Goal: Information Seeking & Learning: Learn about a topic

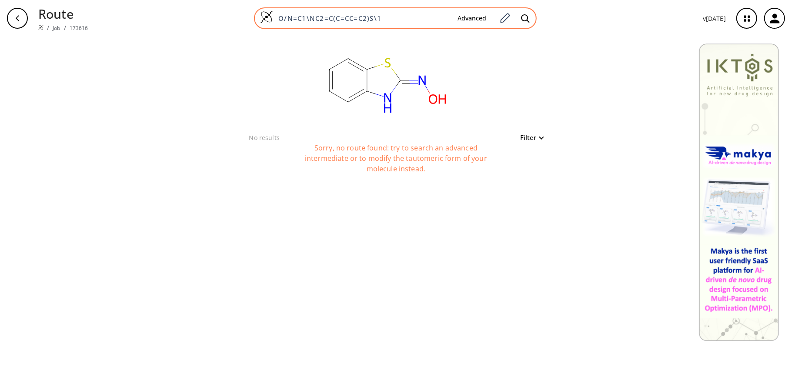
click at [507, 28] on div "O/N=C1\NC2=C(C=CC=C2)S\1 Advanced" at bounding box center [395, 18] width 283 height 22
click at [498, 11] on span at bounding box center [505, 18] width 16 height 19
click at [507, 15] on icon at bounding box center [505, 18] width 10 height 10
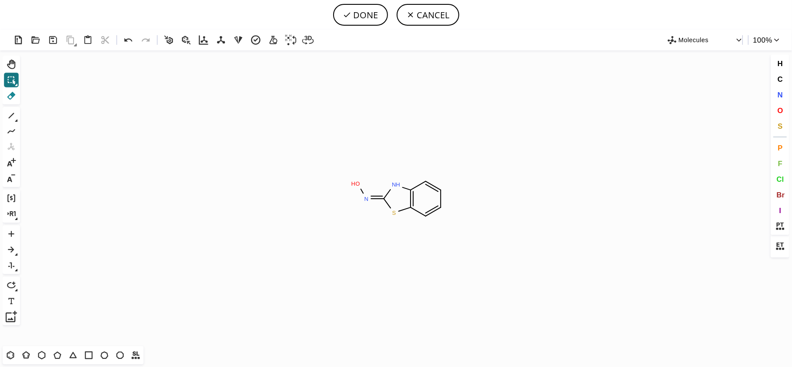
click at [11, 100] on icon at bounding box center [11, 95] width 11 height 11
click at [377, 194] on icon "Created with [PERSON_NAME] 2.3.0 O H N N H S" at bounding box center [395, 198] width 745 height 296
click at [373, 195] on icon at bounding box center [377, 198] width 18 height 9
click at [9, 114] on icon at bounding box center [11, 115] width 11 height 11
drag, startPoint x: 370, startPoint y: 201, endPoint x: 380, endPoint y: 199, distance: 10.6
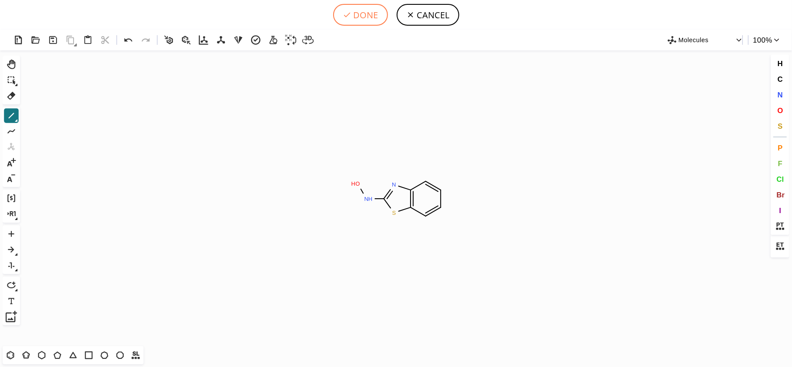
click at [342, 16] on button "DONE" at bounding box center [360, 15] width 55 height 22
type input "ONC1SC2C=CC=CC=2N=1"
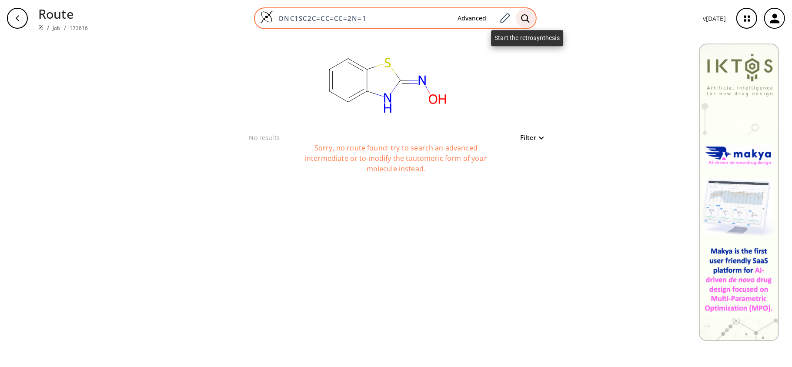
click at [529, 20] on icon at bounding box center [525, 18] width 8 height 8
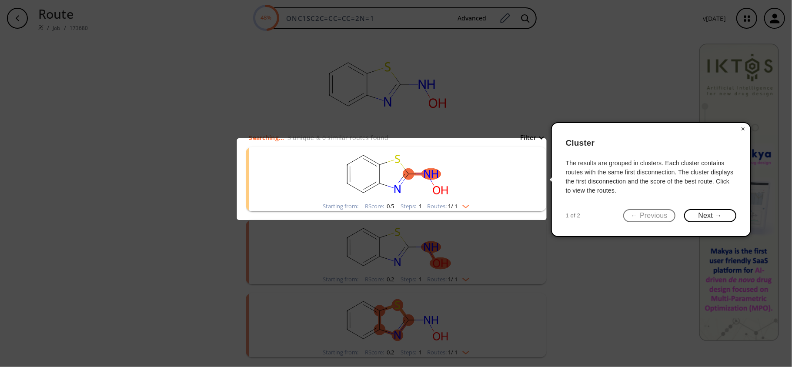
click at [744, 127] on button "×" at bounding box center [743, 129] width 14 height 12
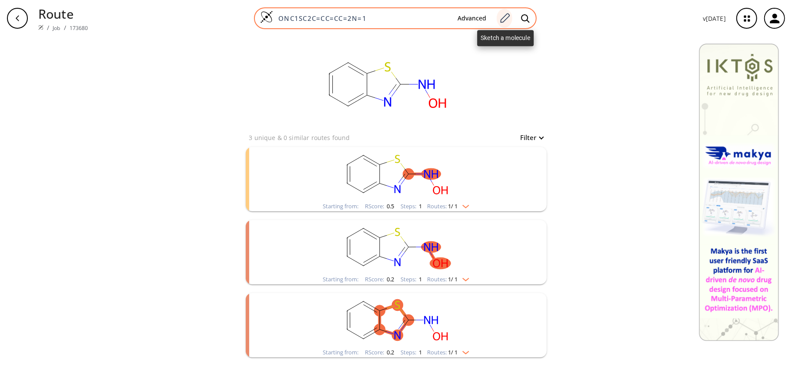
click at [506, 16] on icon at bounding box center [505, 18] width 12 height 11
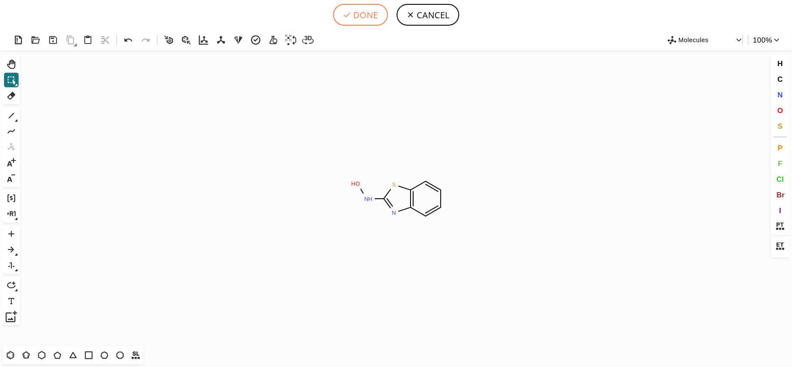
click at [357, 19] on button "DONE" at bounding box center [360, 15] width 55 height 22
type input "ONC1=NC2=C(C=CC=C2)S1"
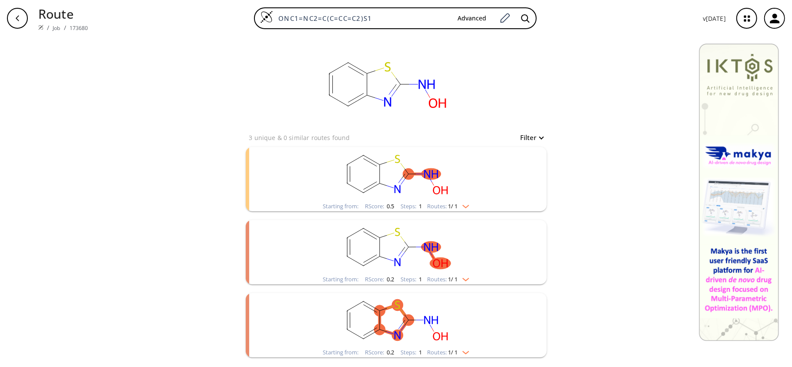
click at [396, 166] on rect "clusters" at bounding box center [396, 174] width 226 height 54
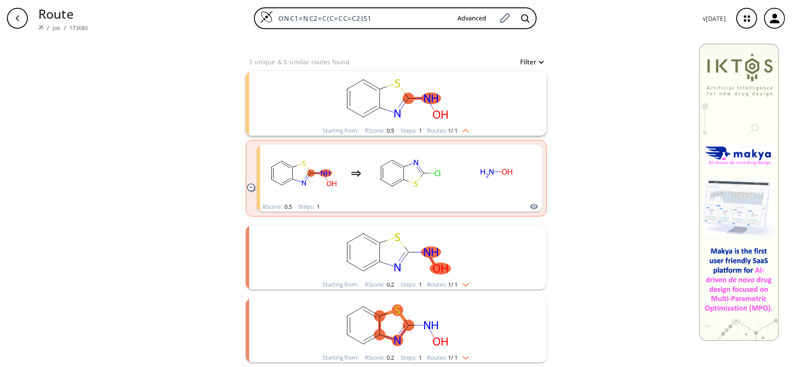
drag, startPoint x: 463, startPoint y: 263, endPoint x: 462, endPoint y: 256, distance: 7.0
click at [463, 263] on rect "clusters" at bounding box center [396, 252] width 226 height 54
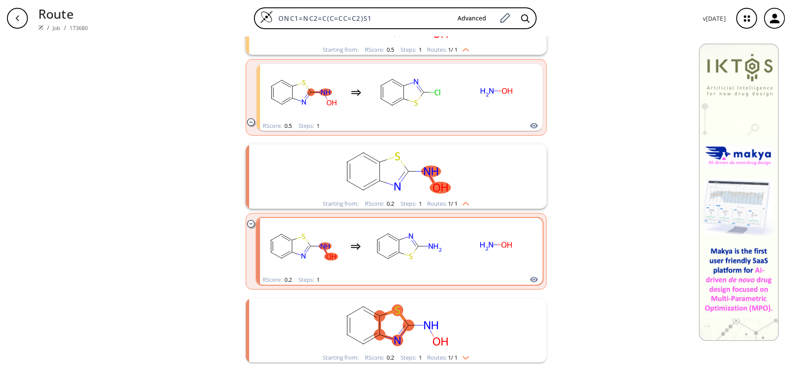
scroll to position [157, 0]
click at [449, 242] on div "clusters" at bounding box center [399, 246] width 271 height 57
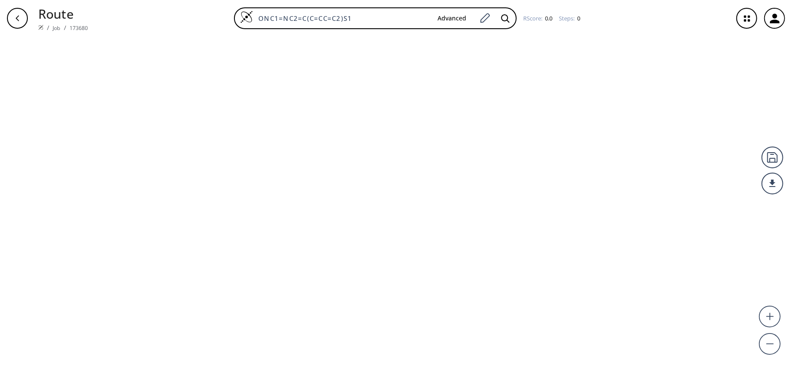
type input "ONC1SC2C=CC=CC=2N=1"
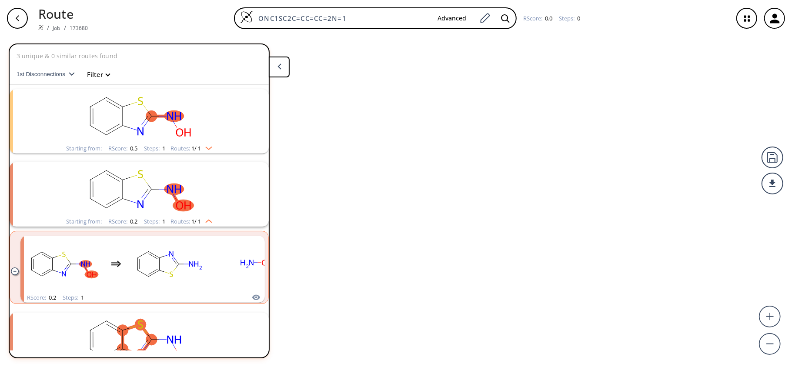
scroll to position [27, 0]
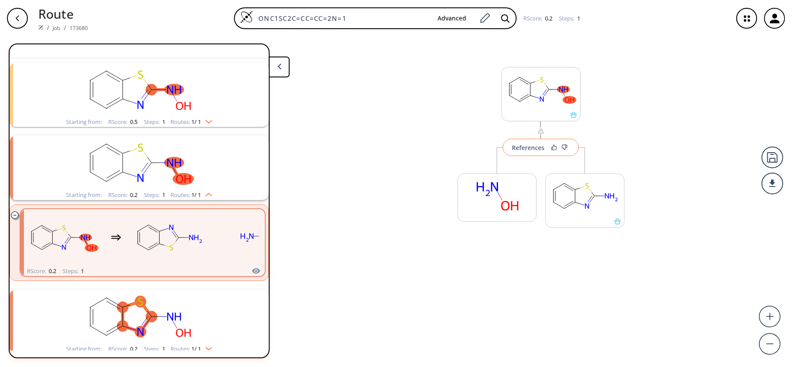
click at [532, 146] on div "References" at bounding box center [528, 148] width 33 height 6
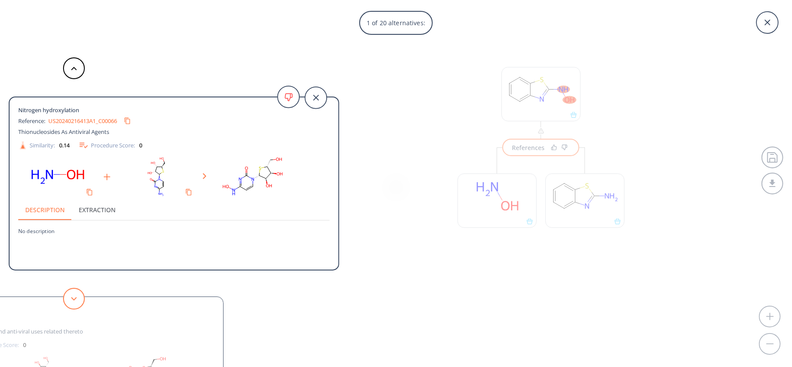
click at [71, 298] on icon at bounding box center [74, 299] width 6 height 4
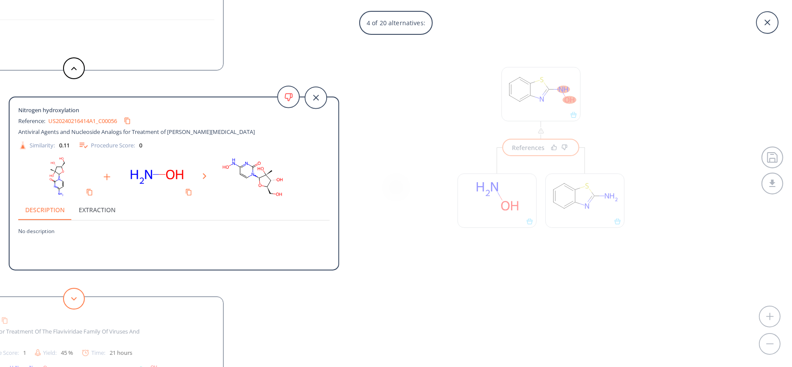
click at [71, 298] on icon at bounding box center [74, 299] width 6 height 4
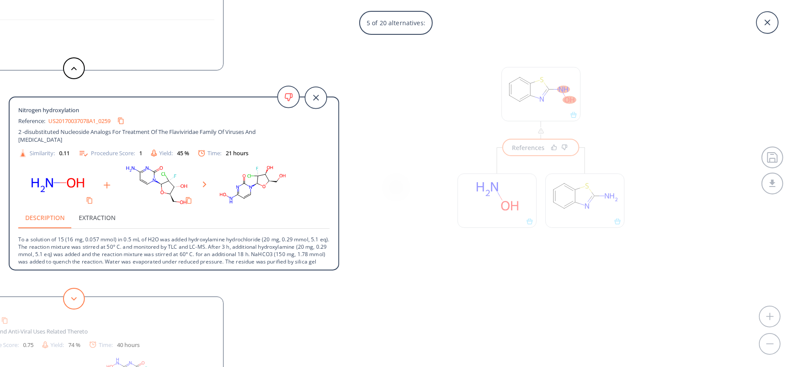
click at [71, 298] on icon at bounding box center [74, 299] width 6 height 4
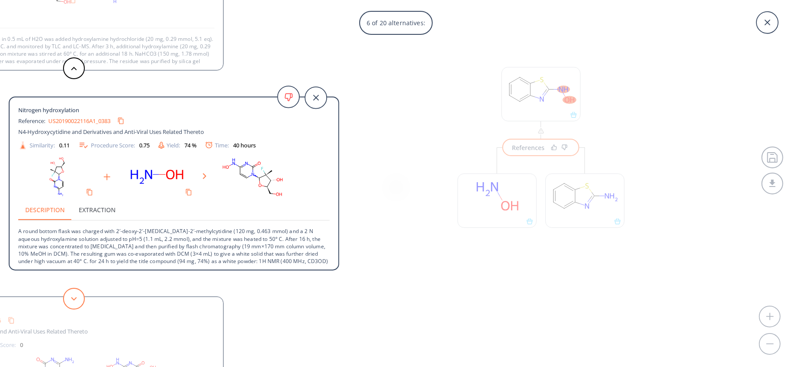
click at [71, 298] on icon at bounding box center [74, 299] width 6 height 4
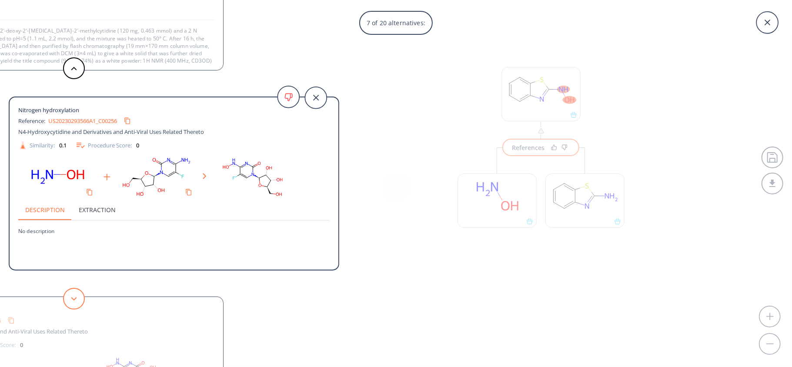
click at [71, 298] on icon at bounding box center [74, 299] width 6 height 4
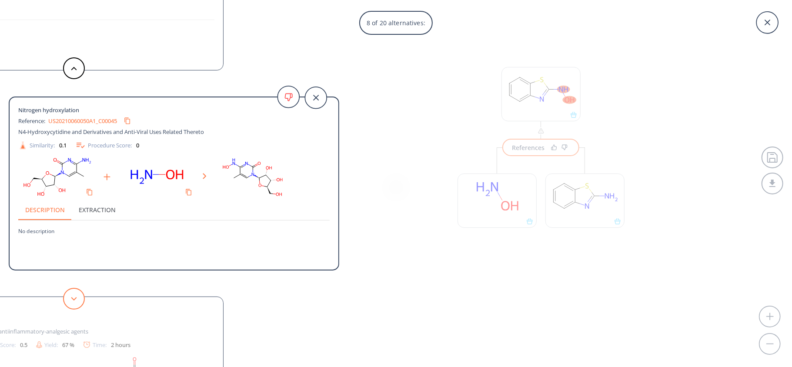
click at [71, 298] on icon at bounding box center [74, 299] width 6 height 4
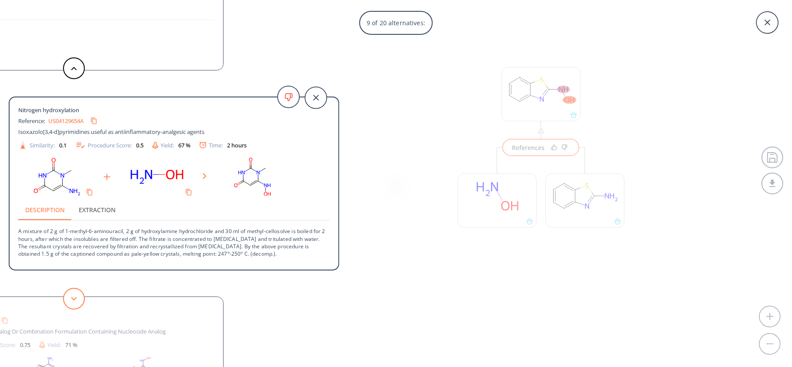
click at [75, 300] on icon at bounding box center [74, 299] width 6 height 4
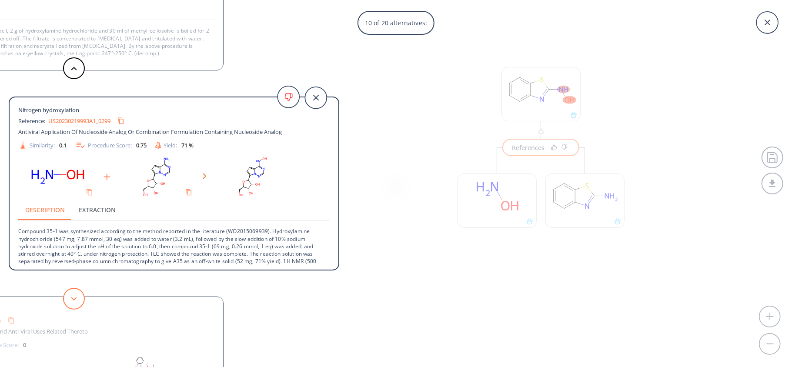
click at [73, 294] on button at bounding box center [74, 299] width 22 height 22
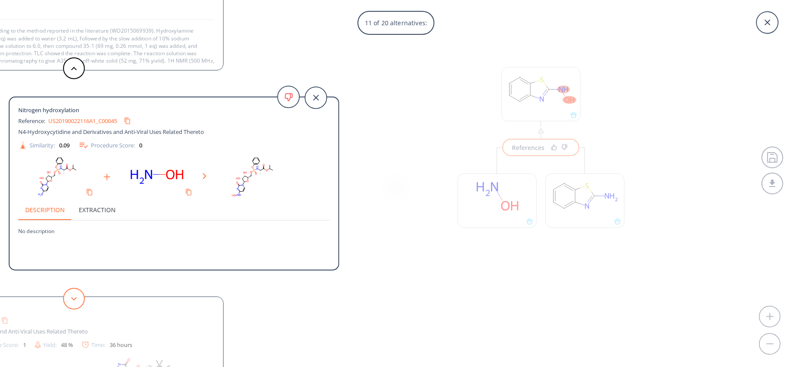
click at [73, 294] on button at bounding box center [74, 299] width 22 height 22
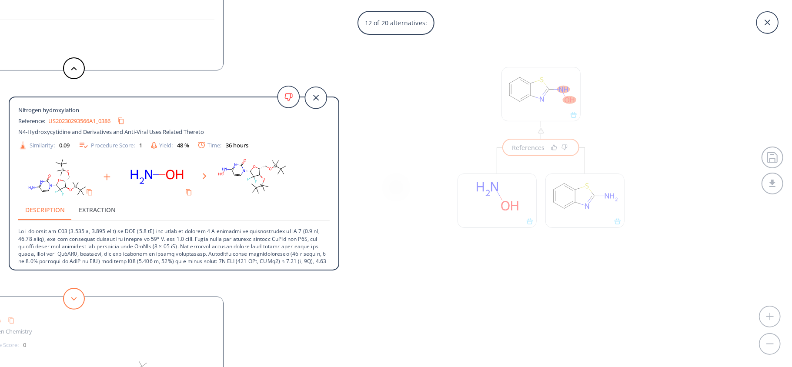
click at [73, 293] on button at bounding box center [74, 299] width 22 height 22
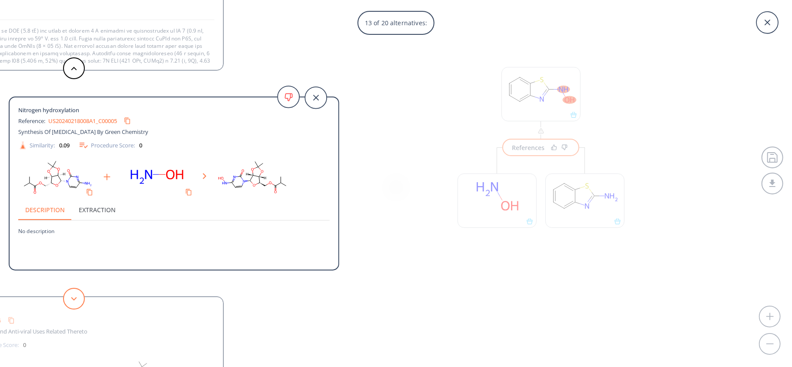
click at [73, 293] on button at bounding box center [74, 299] width 22 height 22
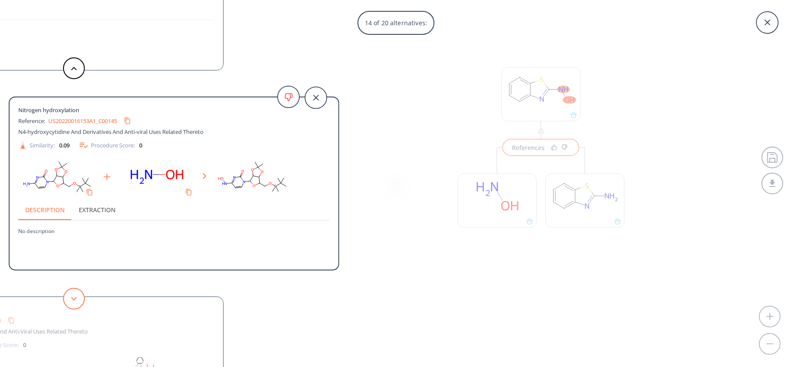
click at [73, 293] on button at bounding box center [74, 299] width 22 height 22
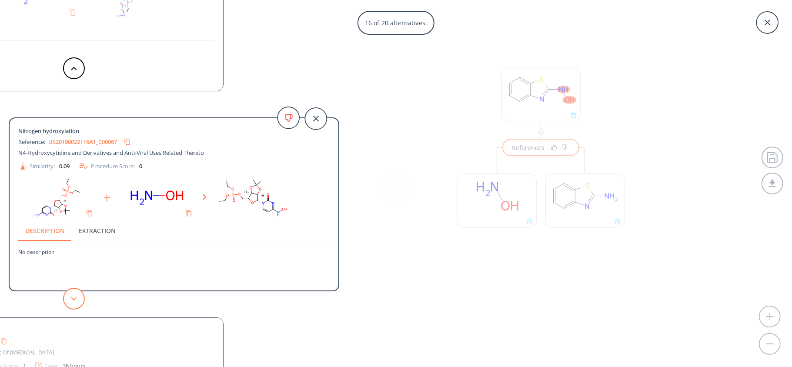
click at [73, 293] on button at bounding box center [74, 299] width 22 height 22
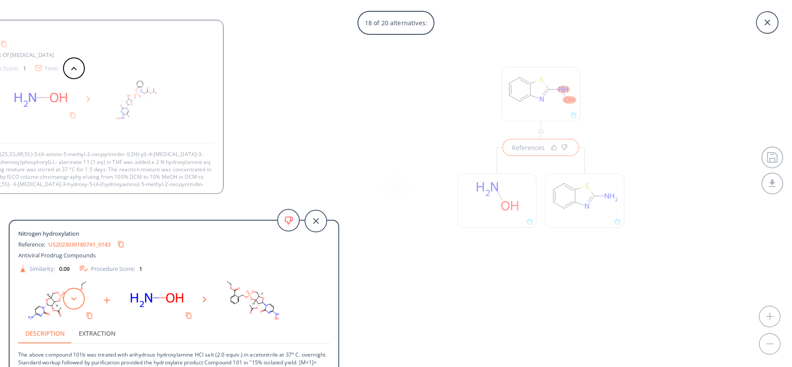
click at [73, 293] on button at bounding box center [74, 299] width 22 height 22
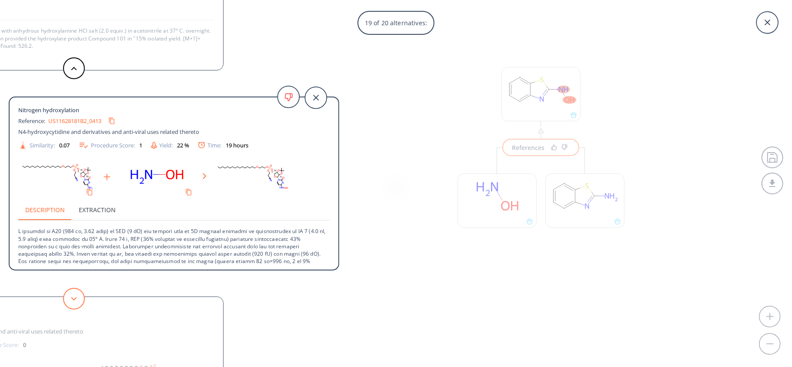
click at [73, 293] on button at bounding box center [74, 299] width 22 height 22
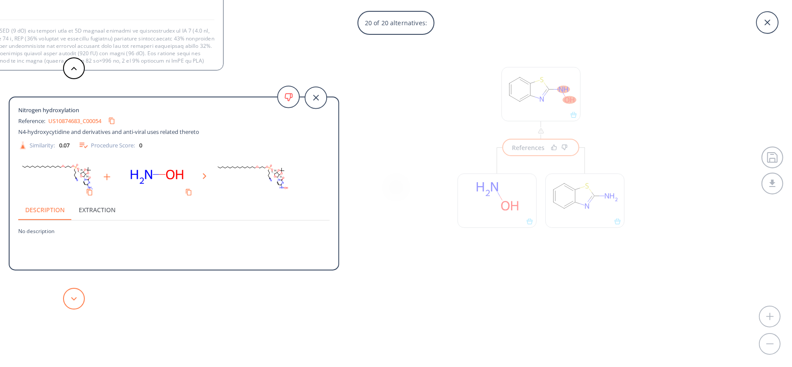
click at [73, 293] on button at bounding box center [74, 299] width 22 height 22
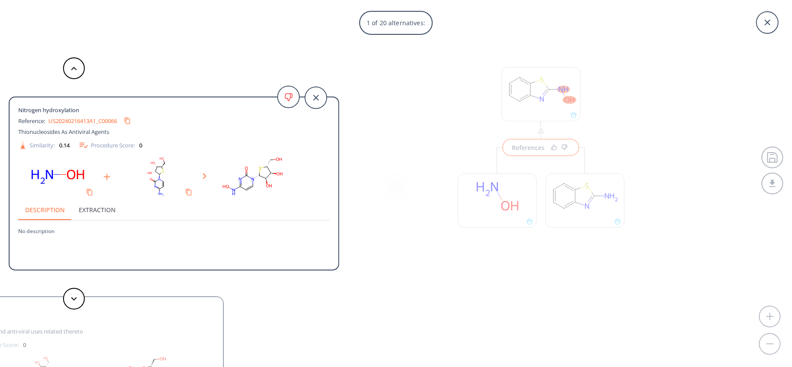
drag, startPoint x: 768, startPoint y: 20, endPoint x: 732, endPoint y: 56, distance: 51.1
click at [769, 20] on icon at bounding box center [767, 23] width 22 height 22
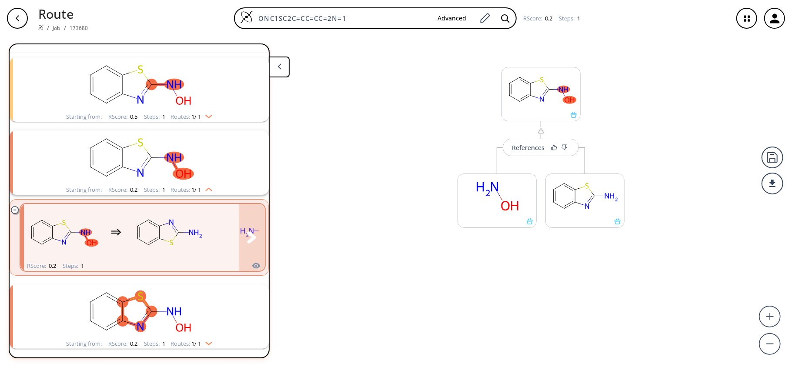
scroll to position [33, 0]
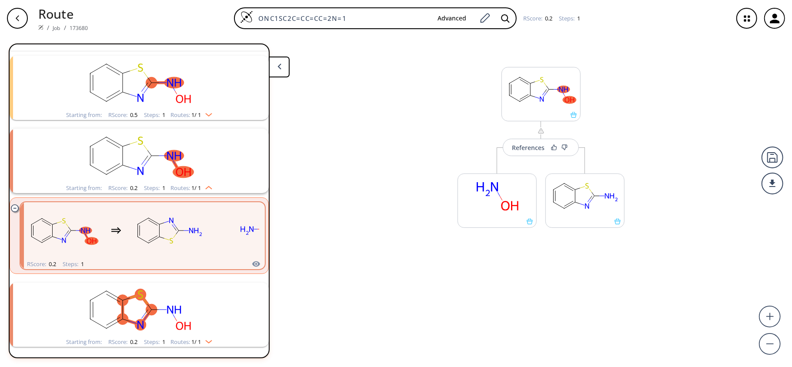
click at [163, 317] on rect "clusters" at bounding box center [139, 310] width 226 height 54
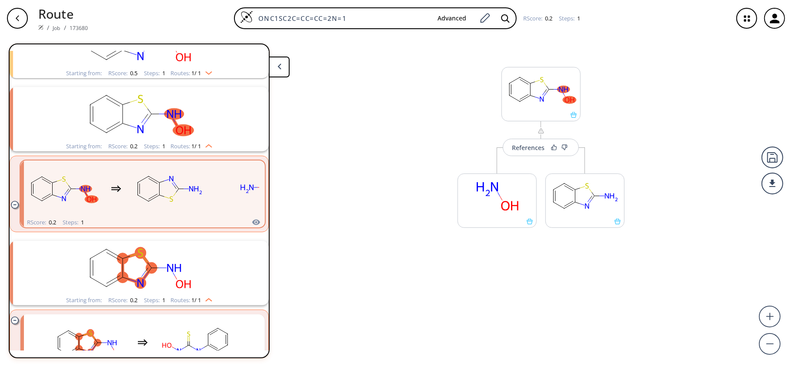
scroll to position [115, 0]
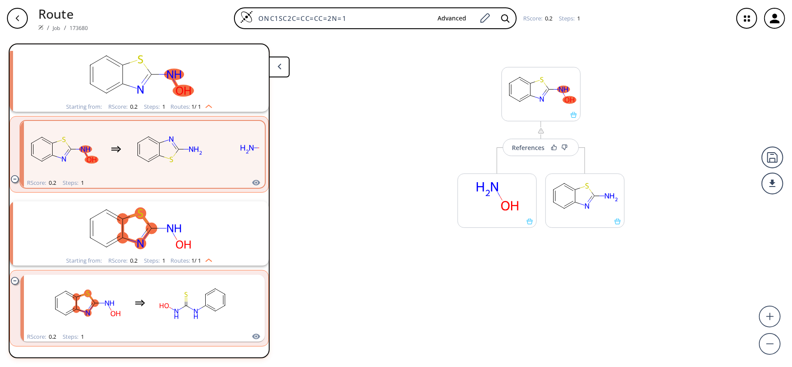
click at [124, 250] on rect "clusters" at bounding box center [139, 228] width 226 height 54
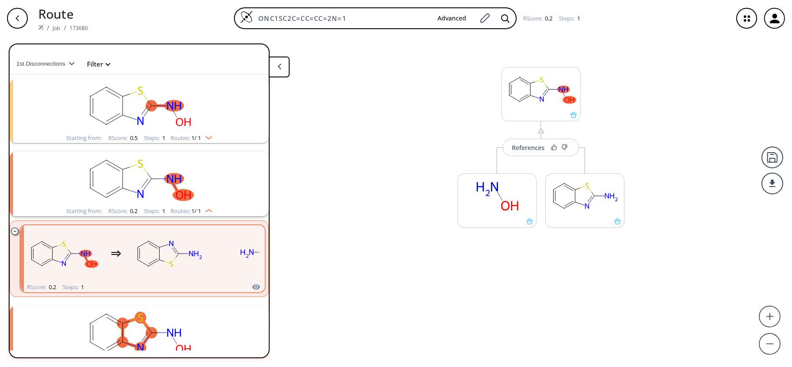
scroll to position [0, 0]
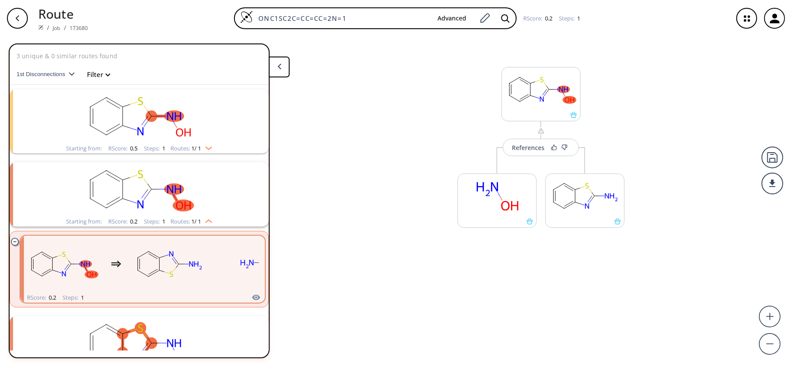
click at [138, 131] on icon "clusters" at bounding box center [140, 131] width 6 height 8
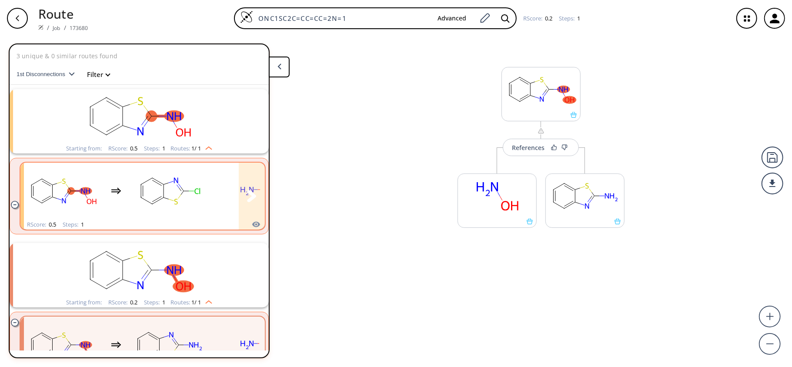
click at [150, 183] on rect "clusters" at bounding box center [169, 191] width 78 height 54
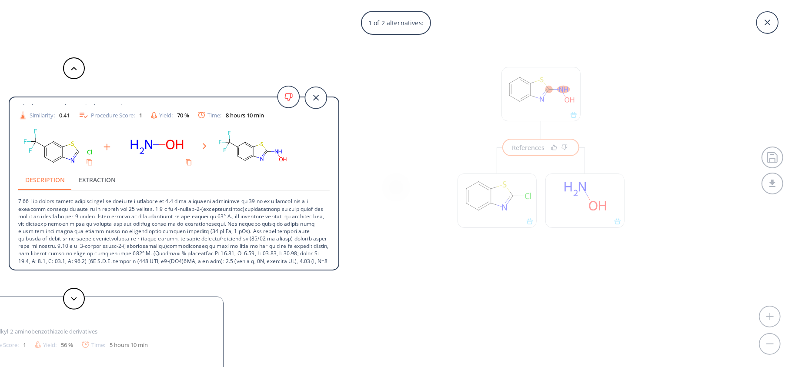
scroll to position [35, 0]
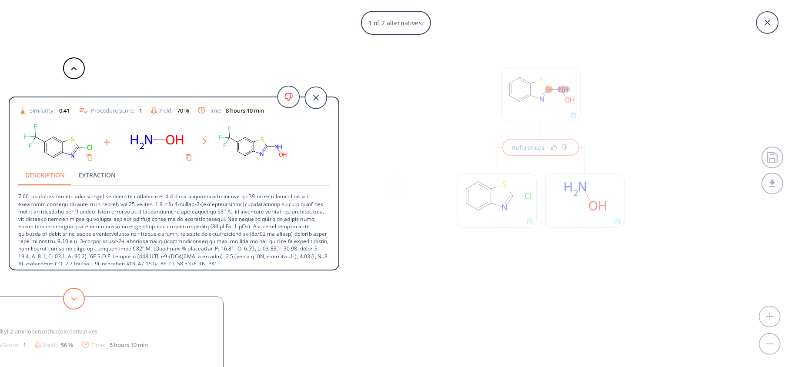
click at [76, 302] on button at bounding box center [74, 299] width 22 height 22
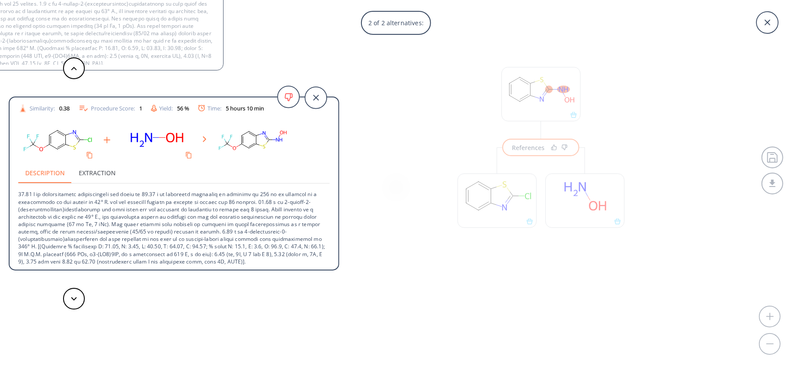
scroll to position [38, 0]
click at [77, 297] on button at bounding box center [74, 299] width 22 height 22
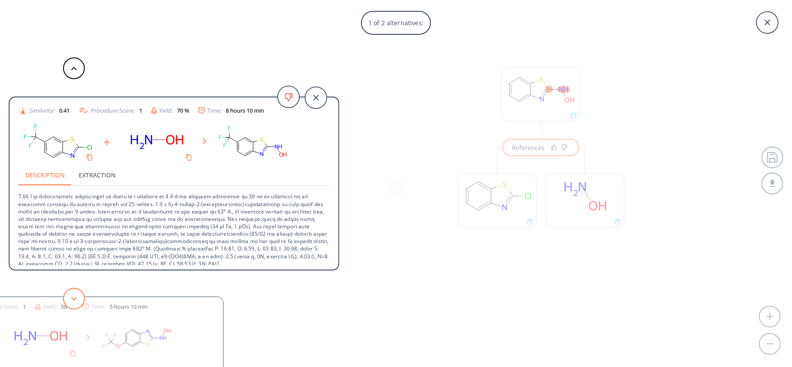
click at [77, 297] on button at bounding box center [74, 299] width 22 height 22
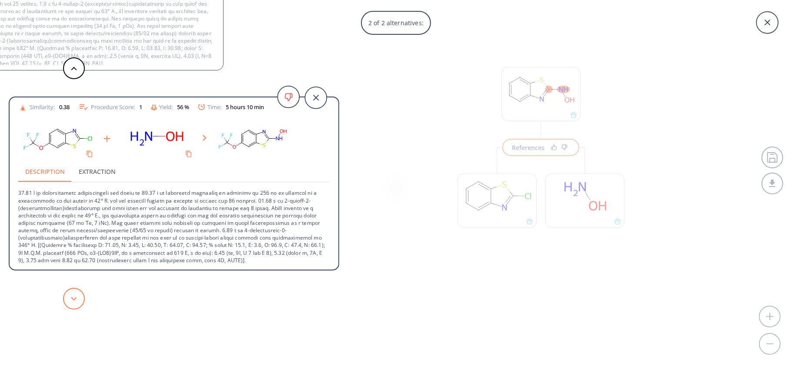
click at [77, 297] on button at bounding box center [74, 299] width 22 height 22
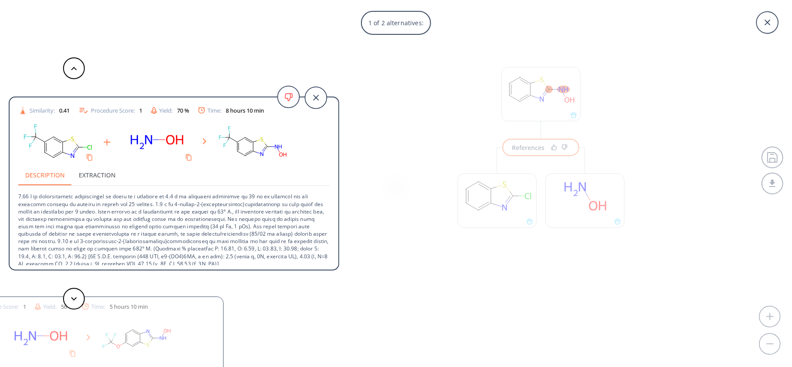
click at [254, 225] on p at bounding box center [173, 227] width 311 height 82
click at [767, 20] on icon at bounding box center [767, 23] width 22 height 22
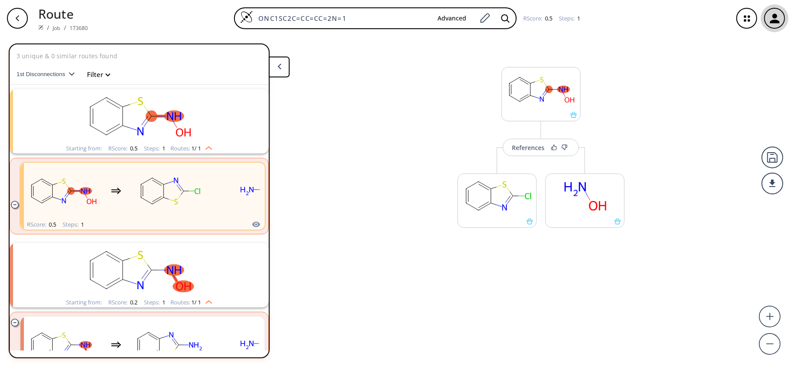
click at [766, 21] on div "button" at bounding box center [774, 18] width 19 height 19
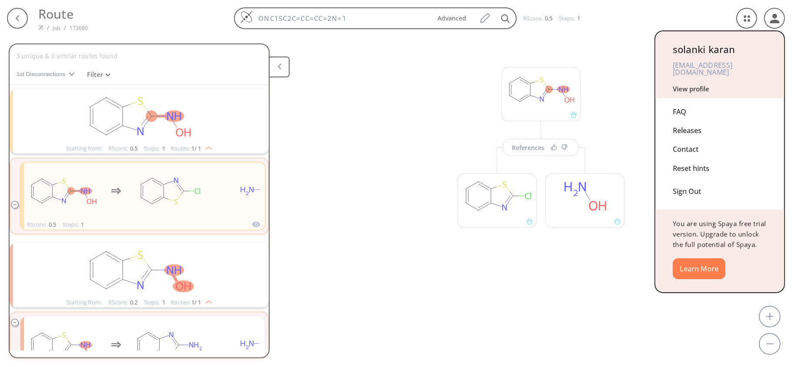
click at [392, 167] on div at bounding box center [396, 183] width 792 height 367
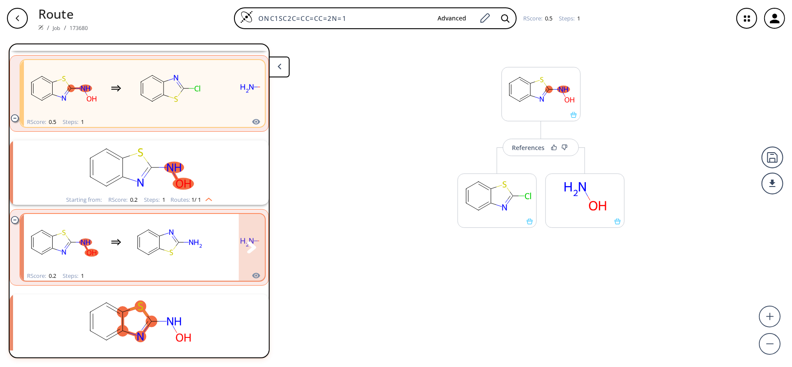
scroll to position [114, 0]
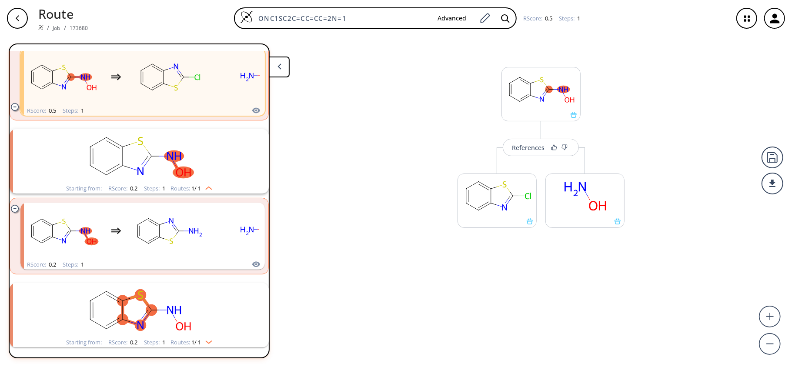
click at [169, 329] on rect "clusters" at bounding box center [139, 310] width 226 height 54
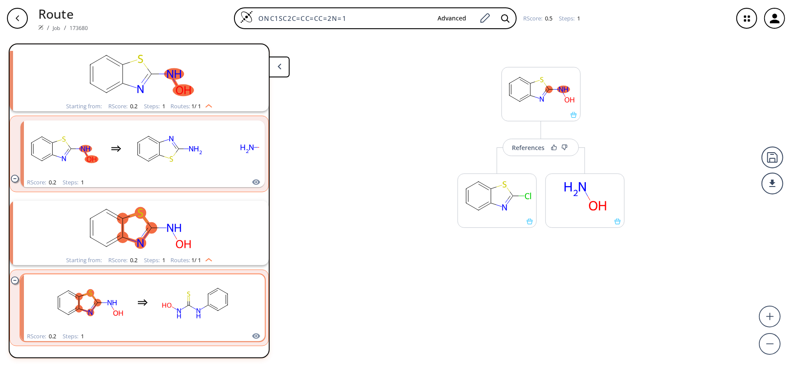
scroll to position [196, 0]
click at [129, 304] on div "clusters" at bounding box center [140, 303] width 184 height 57
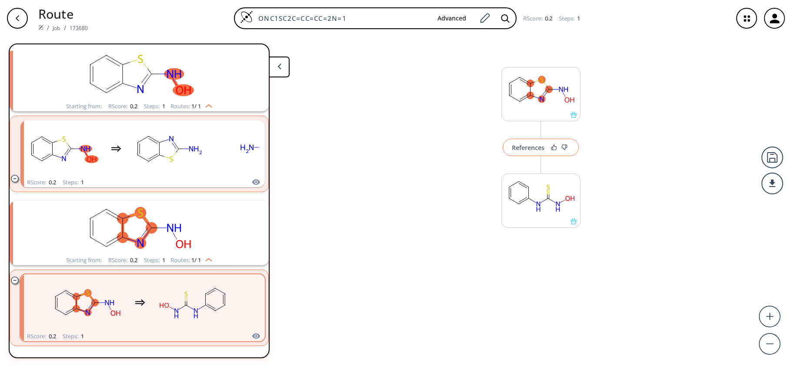
drag, startPoint x: 524, startPoint y: 154, endPoint x: 519, endPoint y: 154, distance: 5.7
click at [523, 154] on button "References" at bounding box center [541, 147] width 76 height 17
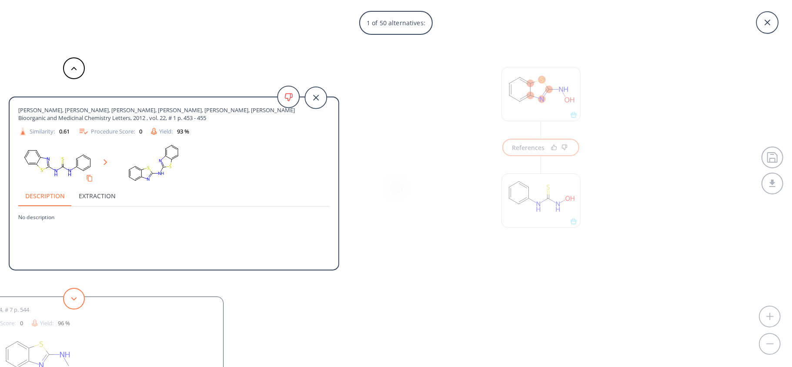
click at [74, 295] on button at bounding box center [74, 299] width 22 height 22
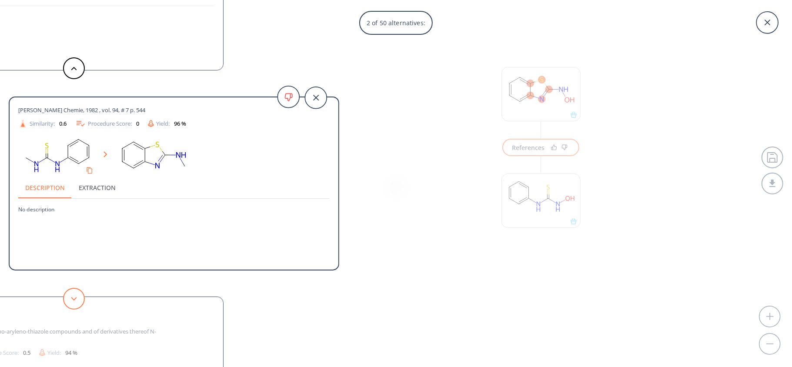
click at [73, 293] on button at bounding box center [74, 299] width 22 height 22
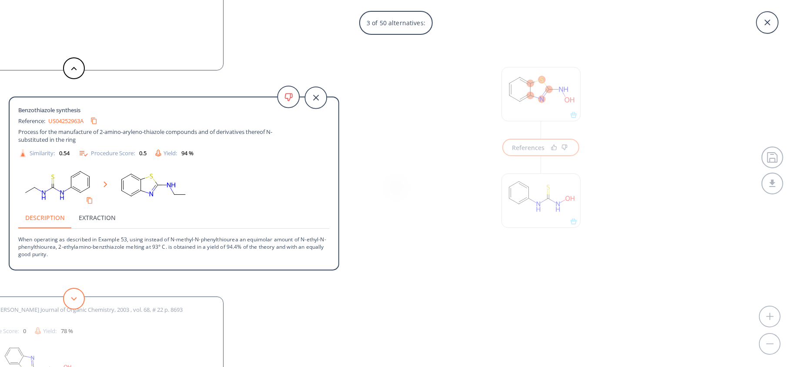
click at [77, 294] on button at bounding box center [74, 299] width 22 height 22
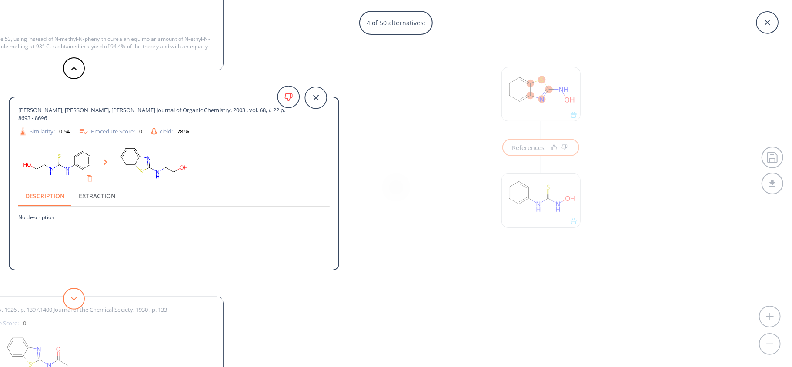
click at [77, 294] on button at bounding box center [74, 299] width 22 height 22
